Goal: Check status: Check status

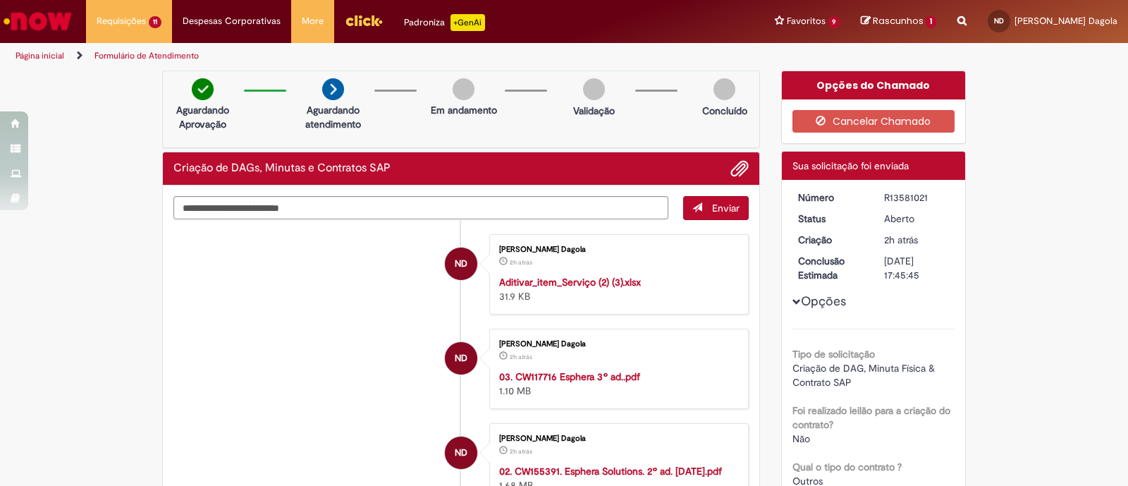
click at [888, 192] on div "R13581021" at bounding box center [917, 197] width 66 height 14
copy div "R13581021"
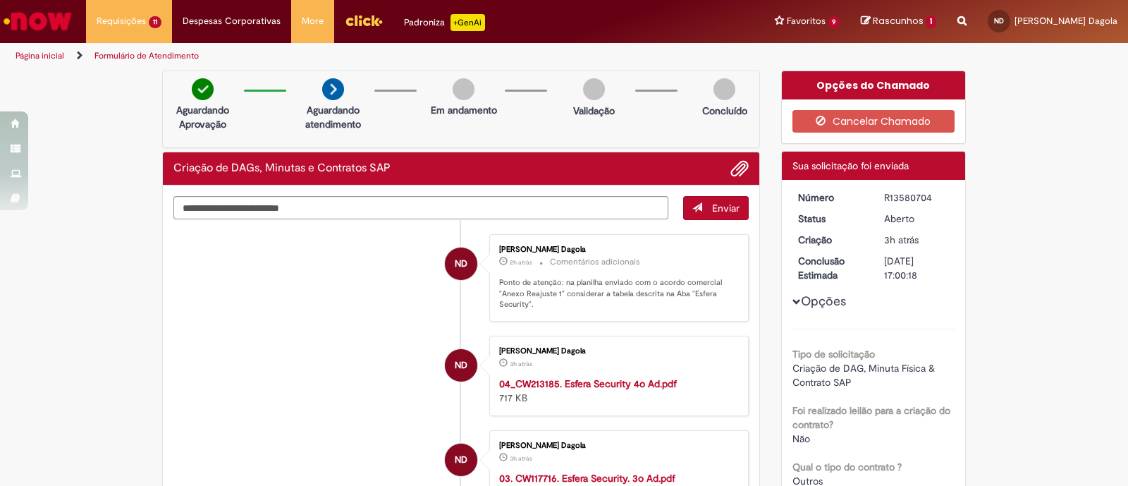
click at [902, 202] on div "R13580704" at bounding box center [917, 197] width 66 height 14
click at [902, 198] on div "R13580704" at bounding box center [917, 197] width 66 height 14
copy div "R13580704"
